Goal: Task Accomplishment & Management: Manage account settings

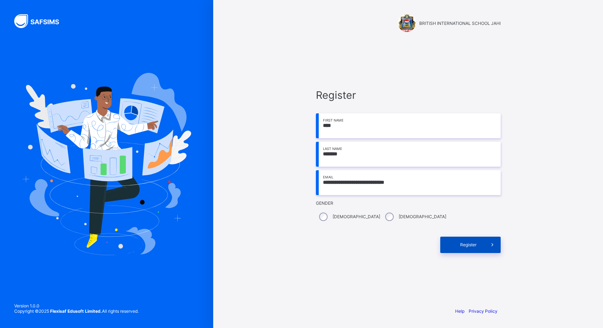
type input "**********"
click at [470, 246] on span "Register" at bounding box center [469, 244] width 32 height 5
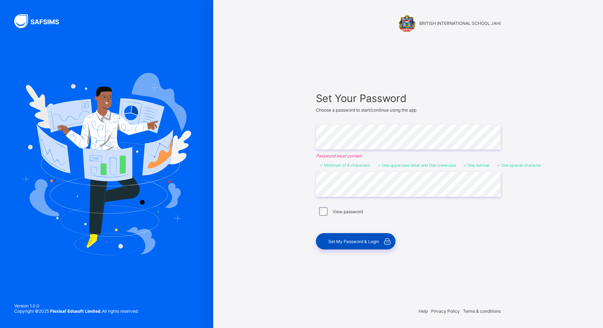
click at [356, 245] on div "Set My Password & Login" at bounding box center [356, 241] width 80 height 16
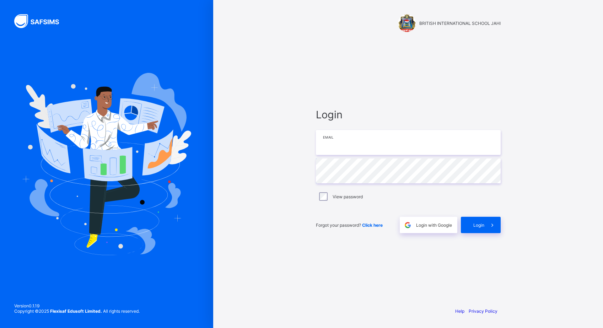
click at [356, 144] on input "email" at bounding box center [408, 142] width 185 height 25
click at [386, 149] on input "email" at bounding box center [408, 142] width 185 height 25
click at [342, 146] on input "email" at bounding box center [408, 142] width 185 height 25
type input "**********"
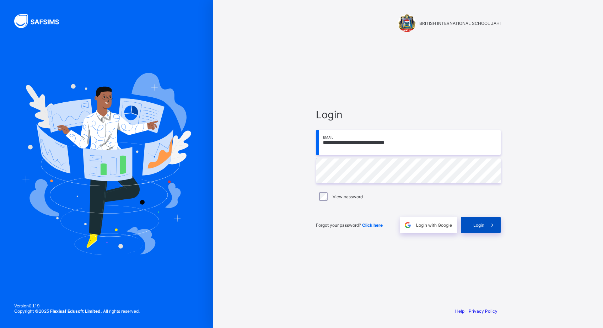
click at [489, 222] on icon at bounding box center [492, 225] width 7 height 7
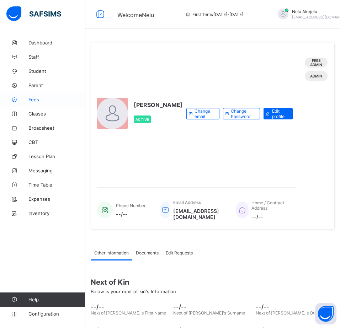
click at [42, 97] on span "Fees" at bounding box center [56, 100] width 57 height 6
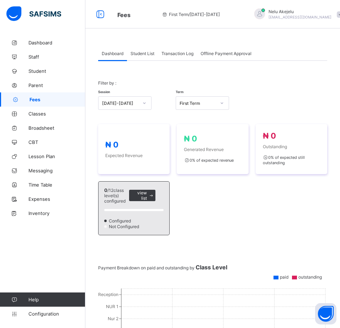
click at [142, 49] on div "Student List" at bounding box center [142, 53] width 31 height 14
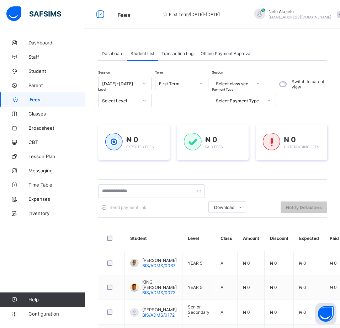
click at [42, 98] on span "Fees" at bounding box center [58, 100] width 56 height 6
click at [37, 96] on link "Fees" at bounding box center [42, 99] width 85 height 14
click at [39, 96] on link "Fees" at bounding box center [42, 99] width 85 height 14
click at [114, 49] on div "Dashboard" at bounding box center [112, 53] width 29 height 14
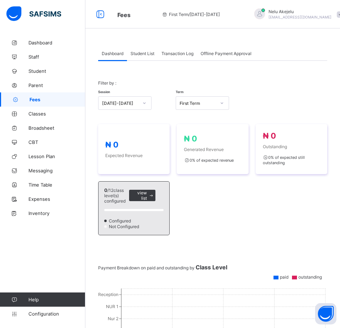
click at [237, 53] on span "Offline Payment Approval" at bounding box center [226, 53] width 51 height 5
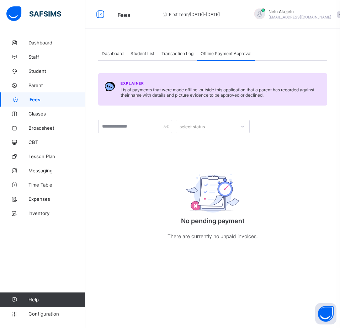
click at [185, 55] on span "Transaction Log" at bounding box center [177, 53] width 32 height 5
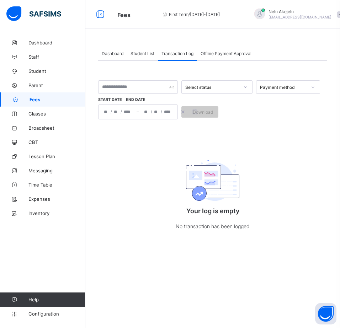
click at [216, 55] on span "Offline Payment Approval" at bounding box center [226, 53] width 51 height 5
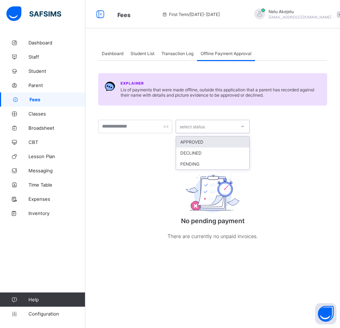
click at [200, 128] on div "select status" at bounding box center [192, 127] width 25 height 14
click at [144, 106] on span at bounding box center [212, 109] width 229 height 7
click at [118, 52] on span "Dashboard" at bounding box center [113, 53] width 22 height 5
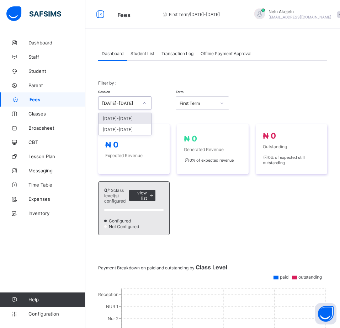
click at [139, 102] on div at bounding box center [144, 102] width 12 height 11
click at [132, 130] on div "2024-2025" at bounding box center [124, 129] width 53 height 11
click at [210, 103] on div "Select term" at bounding box center [195, 103] width 39 height 10
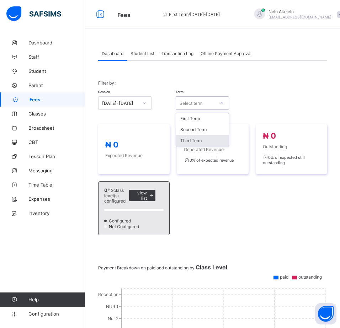
click at [201, 138] on div "Third Term" at bounding box center [202, 140] width 53 height 11
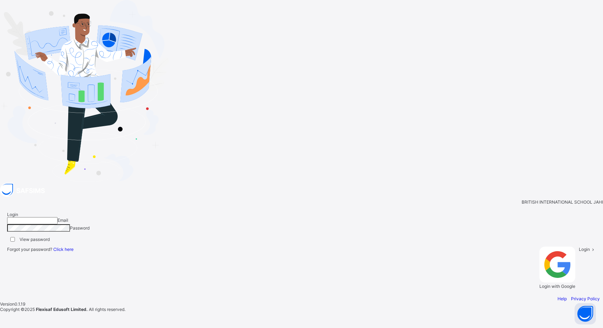
type input "**********"
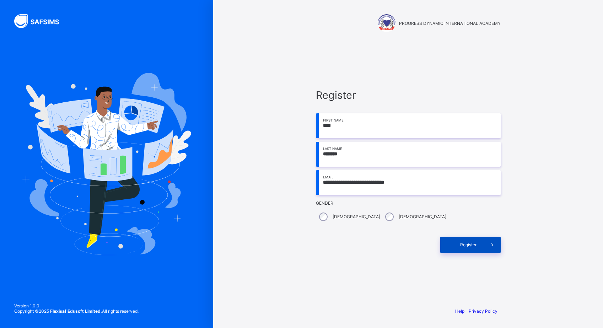
type input "**********"
click at [462, 250] on div "Register" at bounding box center [470, 245] width 60 height 16
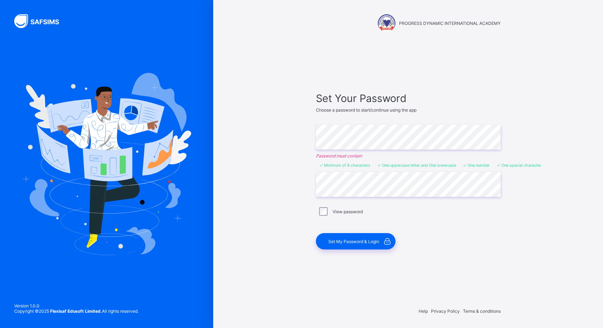
click at [324, 216] on div "View password" at bounding box center [408, 211] width 185 height 15
click at [358, 239] on span "Set My Password & Login" at bounding box center [353, 241] width 51 height 5
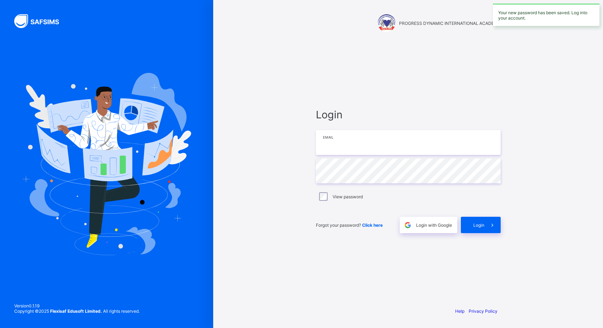
type input "**********"
click at [480, 228] on div "Login" at bounding box center [481, 225] width 40 height 16
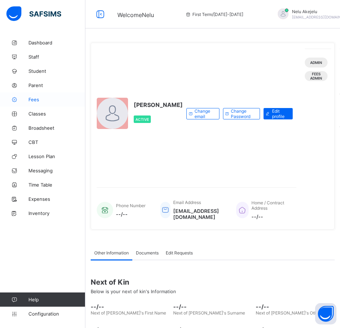
click at [31, 102] on link "Fees" at bounding box center [42, 99] width 85 height 14
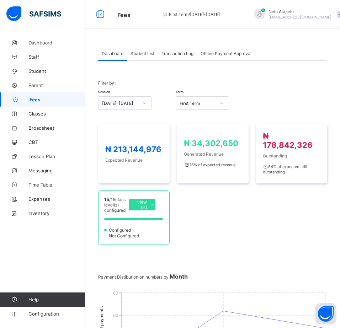
click at [139, 53] on span "Student List" at bounding box center [142, 53] width 24 height 5
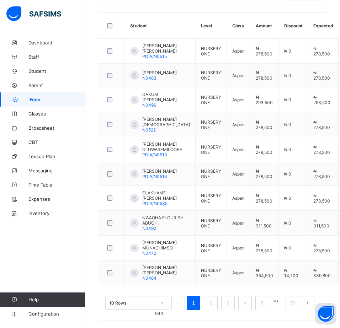
scroll to position [4, 0]
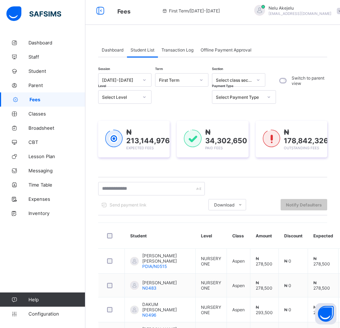
click at [34, 98] on span "Fees" at bounding box center [58, 100] width 56 height 6
click at [227, 205] on span "Download" at bounding box center [224, 204] width 20 height 5
click at [33, 97] on span "Fees" at bounding box center [58, 100] width 56 height 6
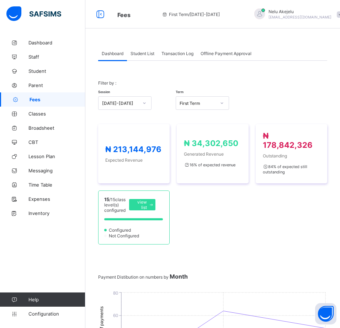
click at [300, 208] on div "₦ 213,144,976 Expected Revenue ₦ 34,302,650 Generated Revenue 16 % of expected …" at bounding box center [212, 184] width 229 height 121
